Goal: Transaction & Acquisition: Purchase product/service

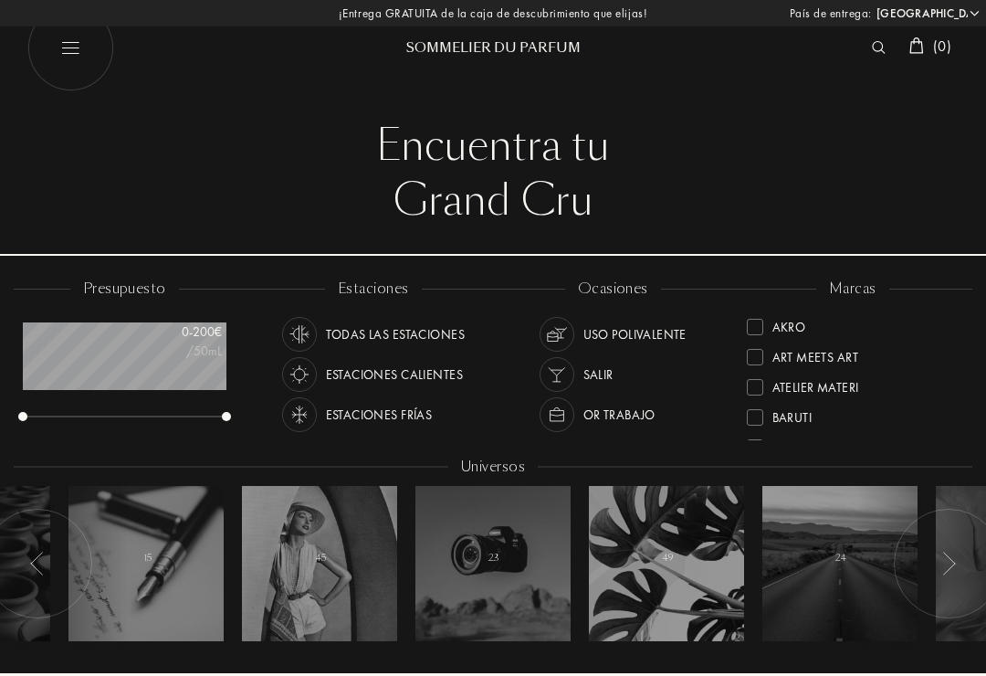
select select "ES"
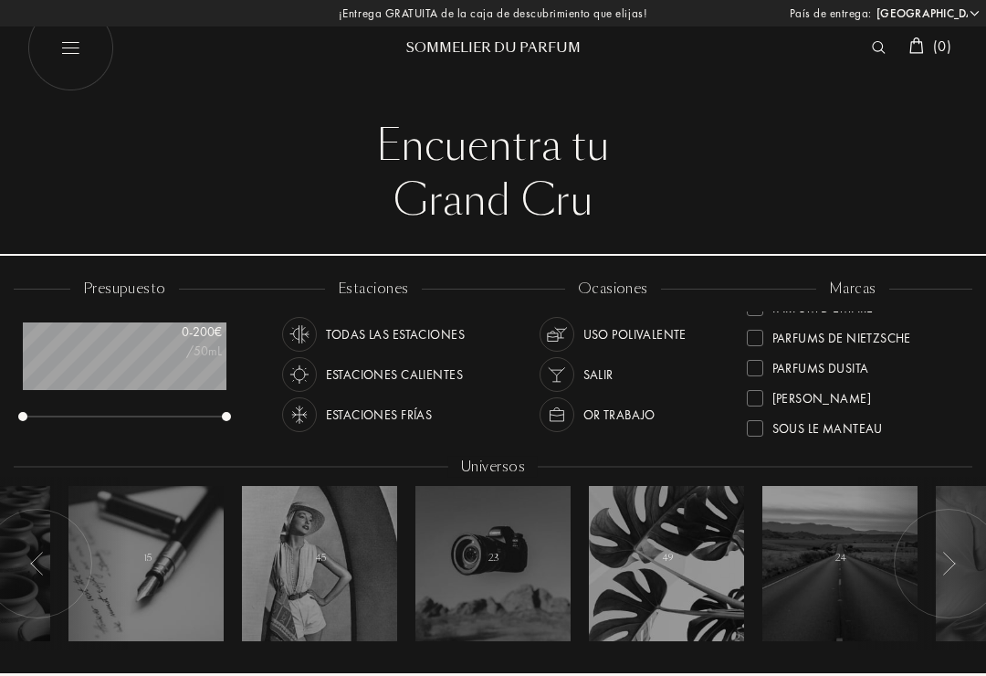
scroll to position [588, 0]
click at [791, 334] on div "Parfums de Nietzsche" at bounding box center [842, 338] width 139 height 25
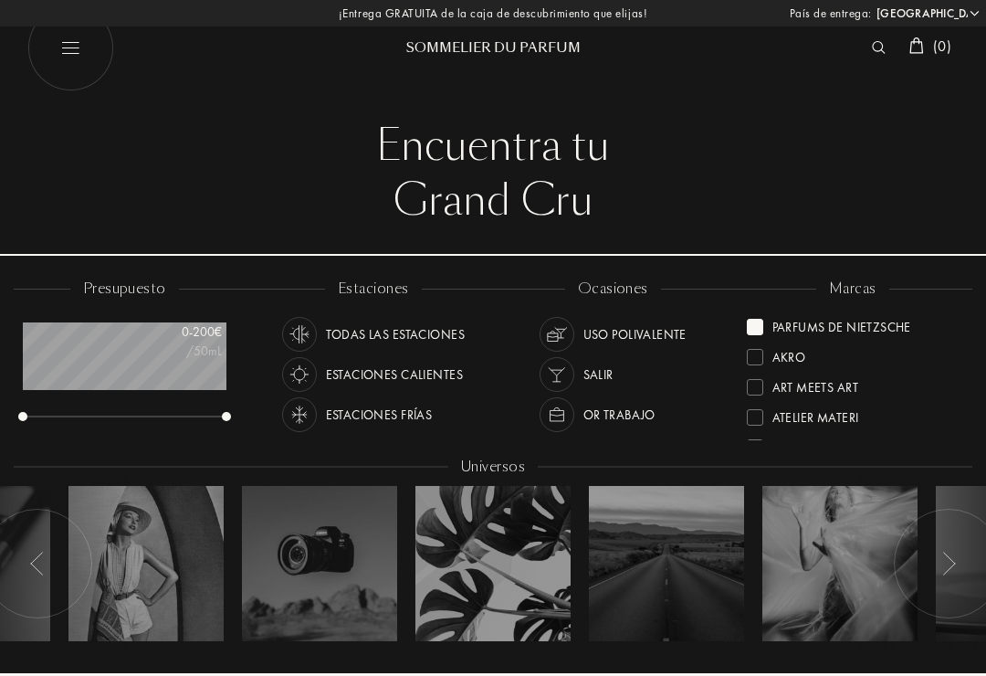
click at [753, 314] on div "Parfums de Nietzsche" at bounding box center [829, 323] width 164 height 25
click at [763, 386] on div at bounding box center [755, 387] width 16 height 16
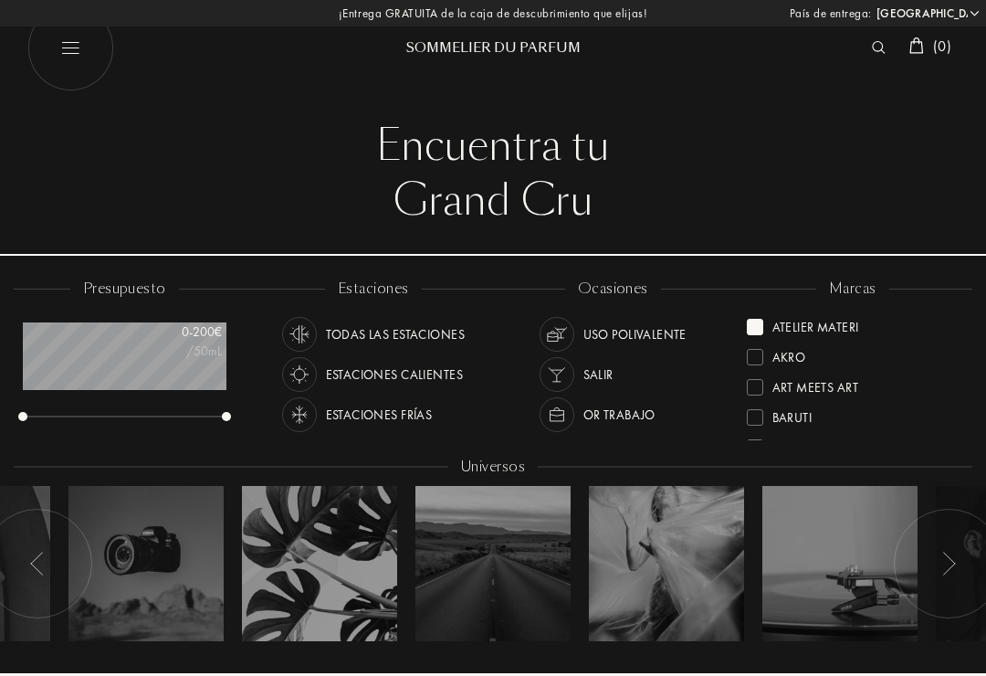
click at [755, 326] on div at bounding box center [755, 327] width 16 height 16
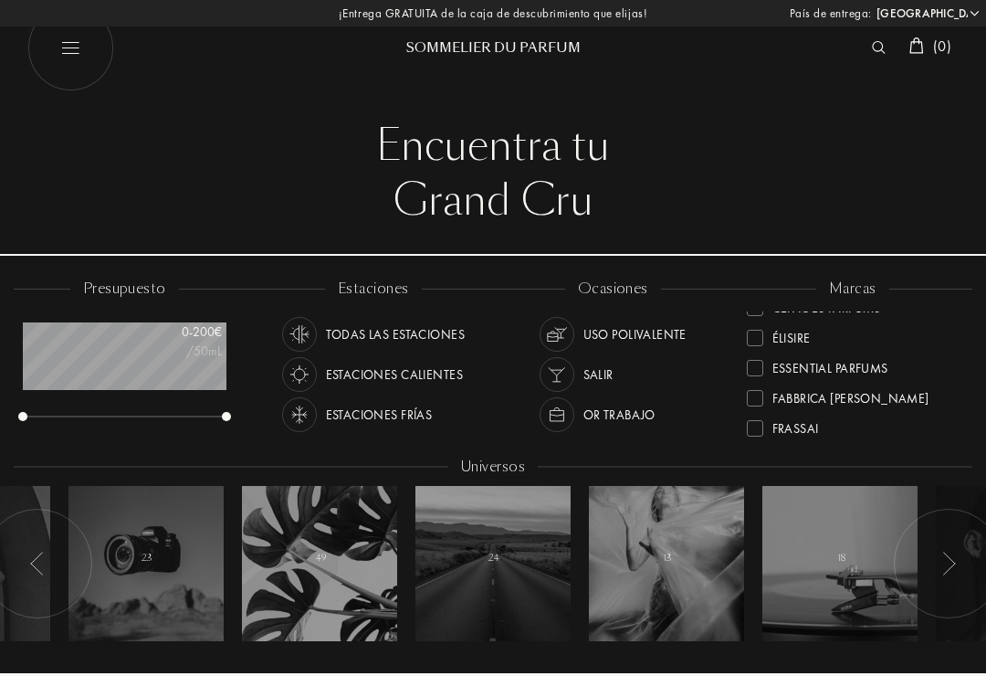
scroll to position [172, 0]
click at [762, 364] on div at bounding box center [755, 366] width 16 height 16
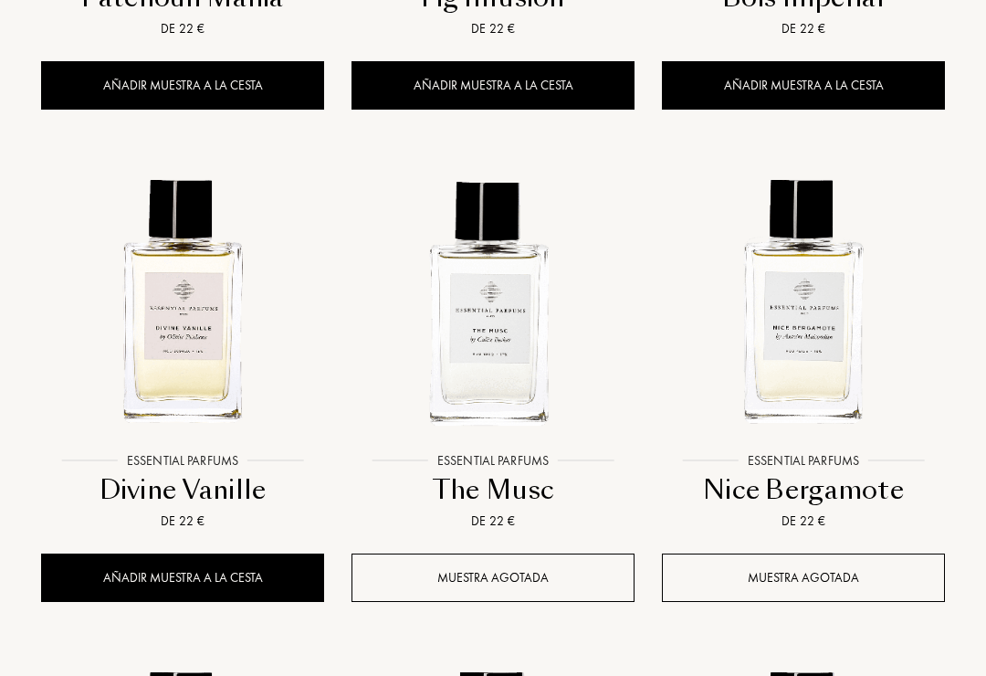
scroll to position [1623, 0]
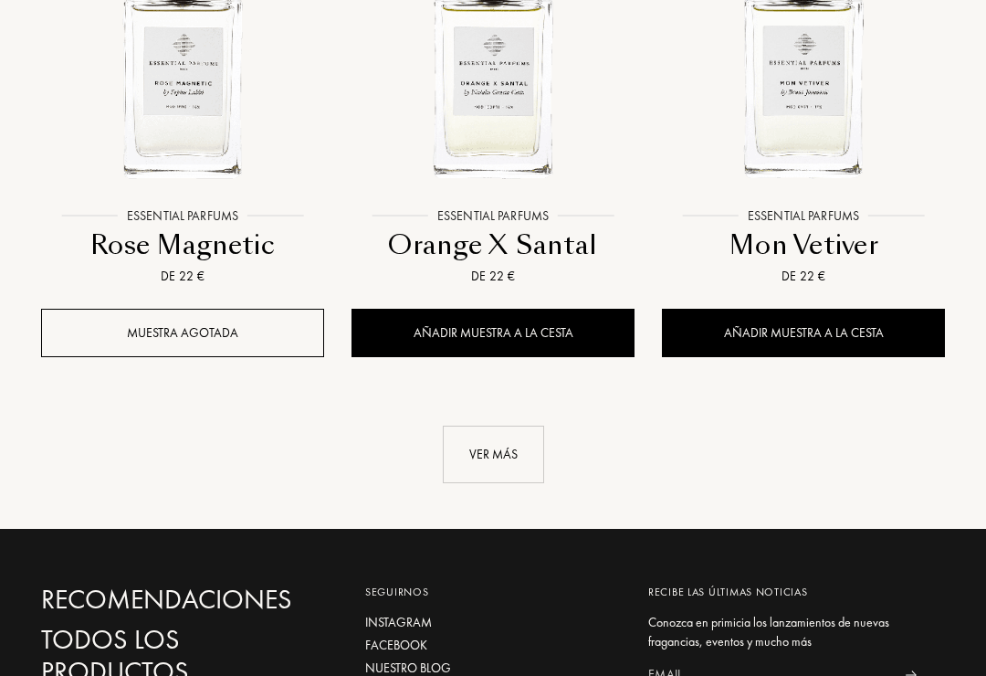
click at [494, 451] on div "Ver más" at bounding box center [493, 456] width 101 height 58
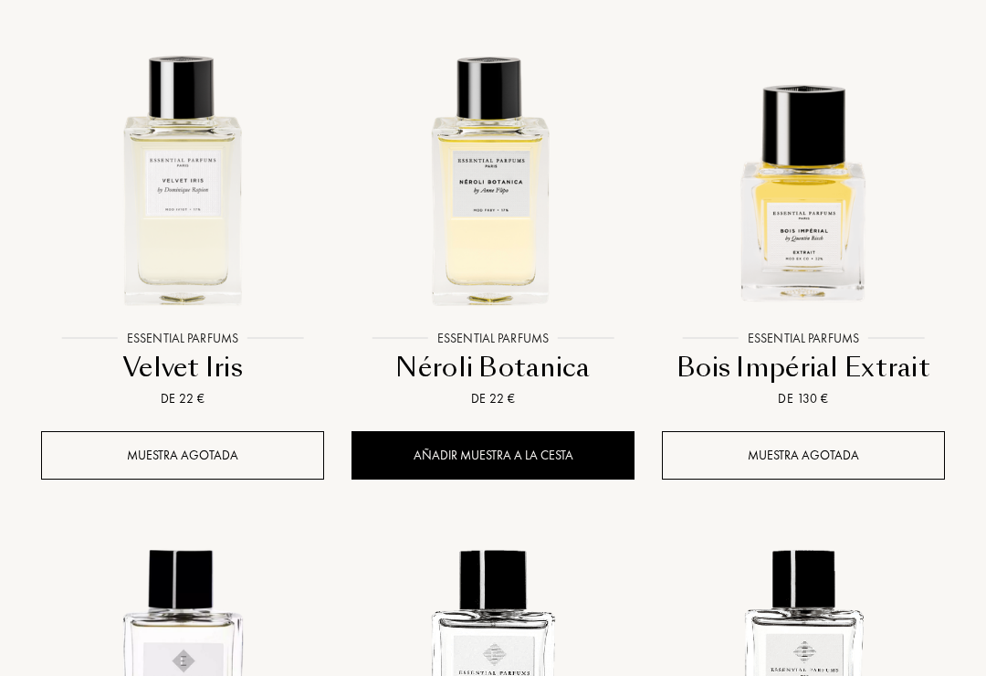
scroll to position [744, 0]
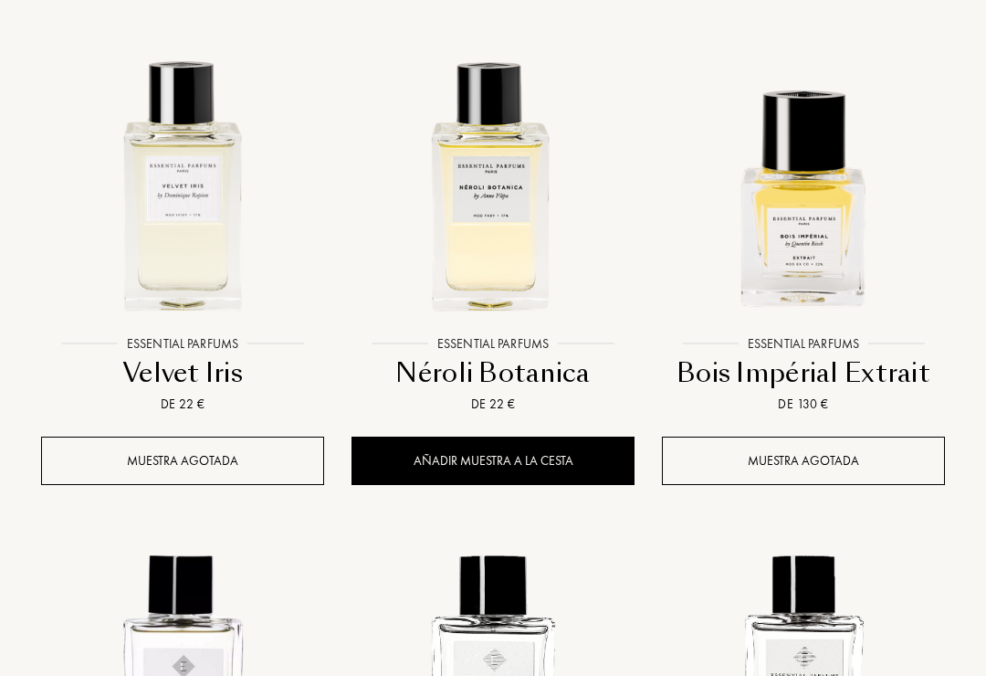
click at [184, 263] on img at bounding box center [182, 183] width 279 height 279
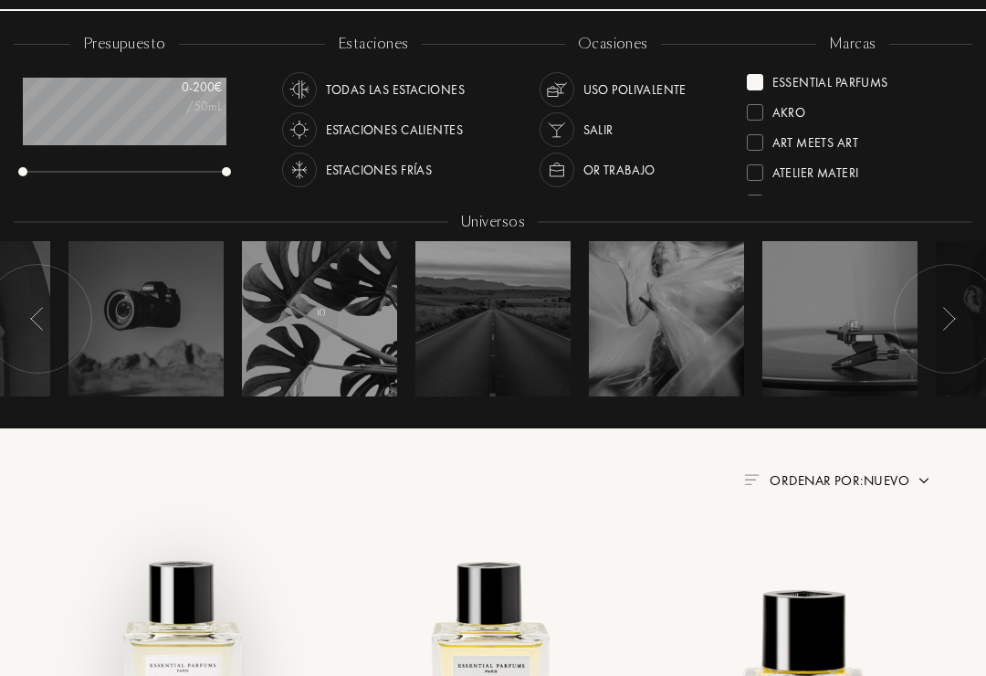
scroll to position [233, 0]
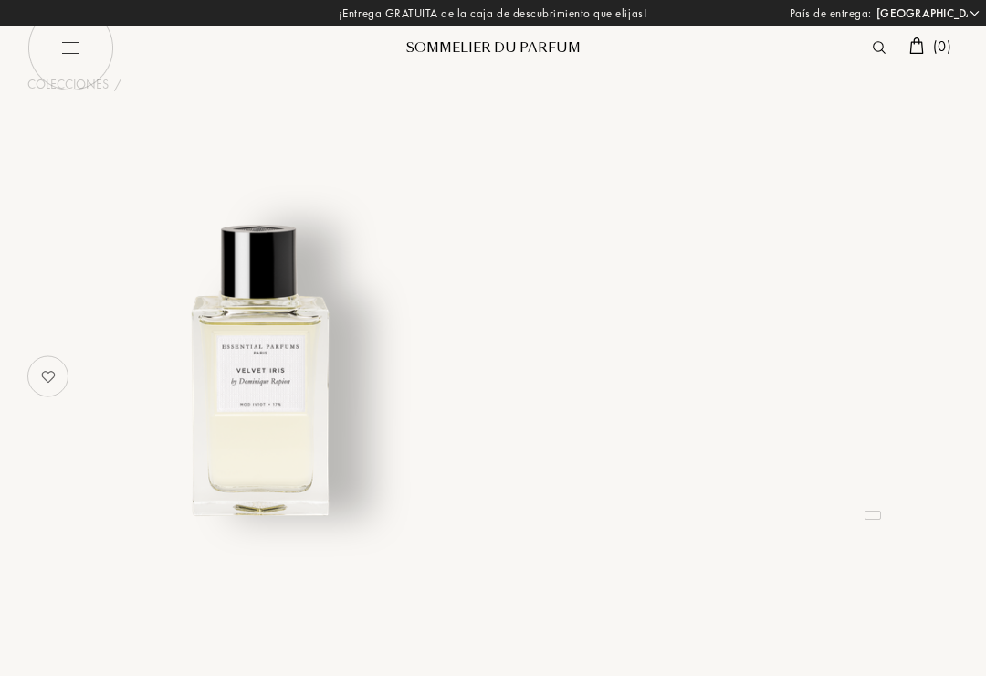
select select "ES"
select select "3"
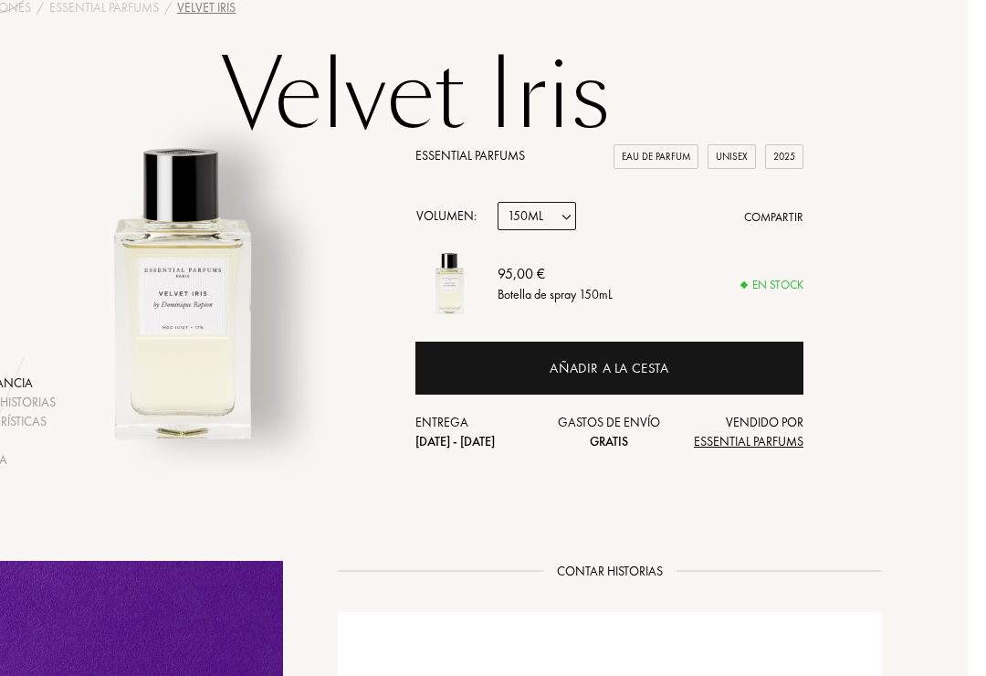
scroll to position [0, 59]
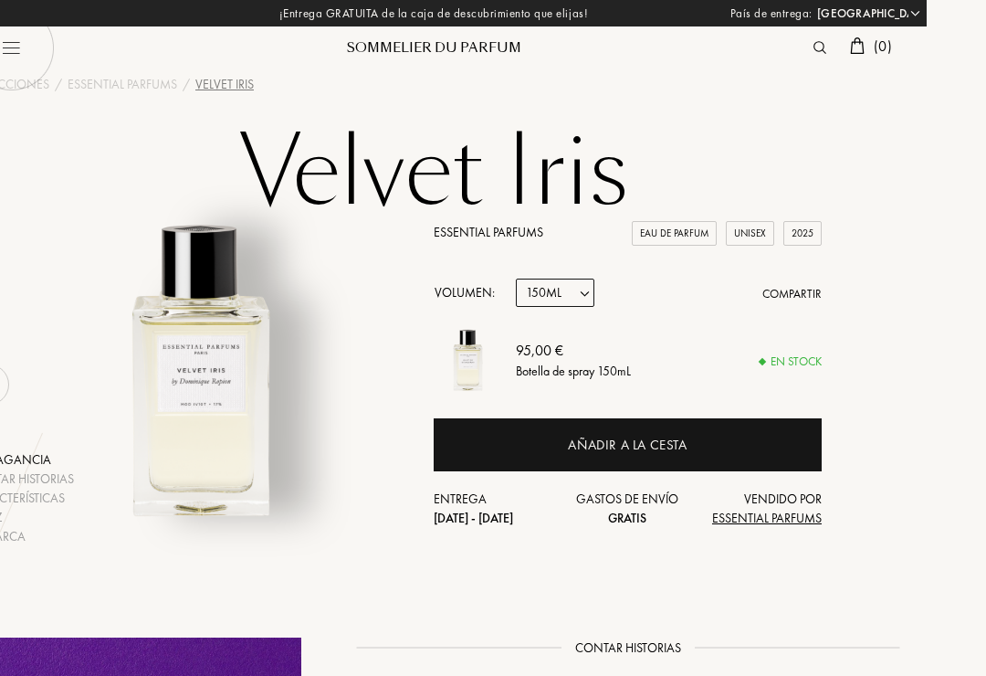
click at [583, 289] on select "Muestra 10mL 100mL 150mL" at bounding box center [555, 293] width 79 height 28
